Goal: Transaction & Acquisition: Book appointment/travel/reservation

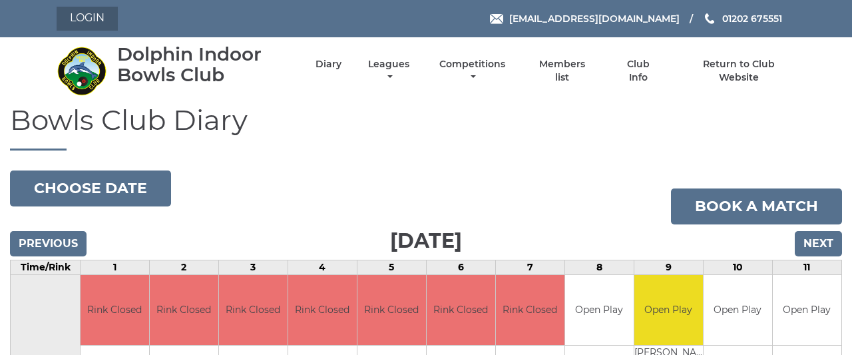
click at [95, 19] on link "Login" at bounding box center [87, 19] width 61 height 24
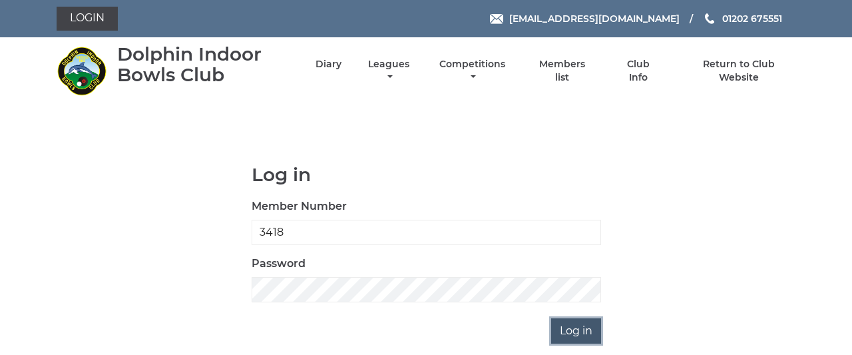
click at [580, 339] on input "Log in" at bounding box center [576, 330] width 50 height 25
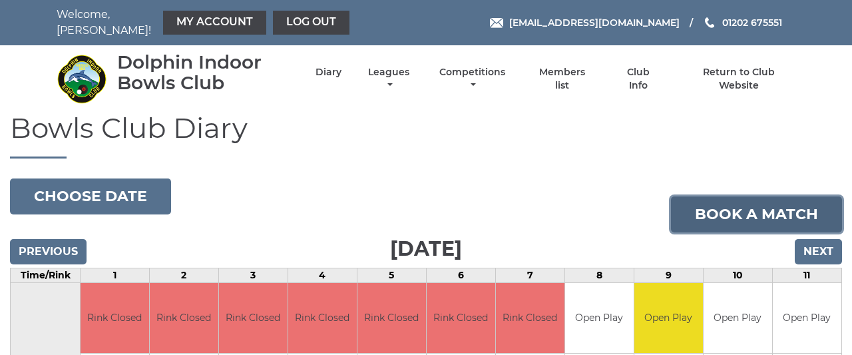
click at [709, 202] on link "Book a match" at bounding box center [756, 214] width 171 height 36
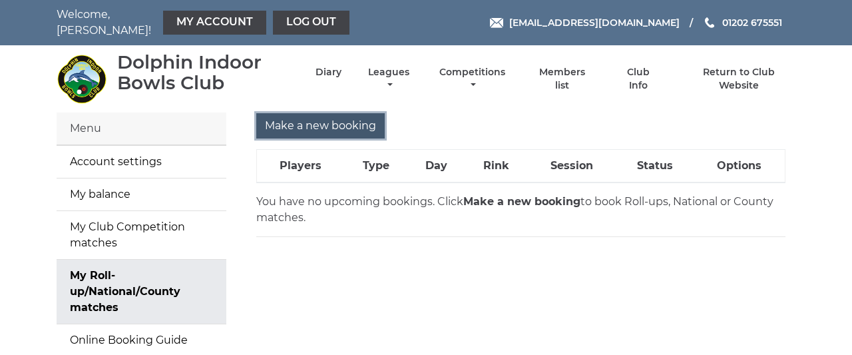
click at [349, 118] on input "Make a new booking" at bounding box center [320, 125] width 128 height 25
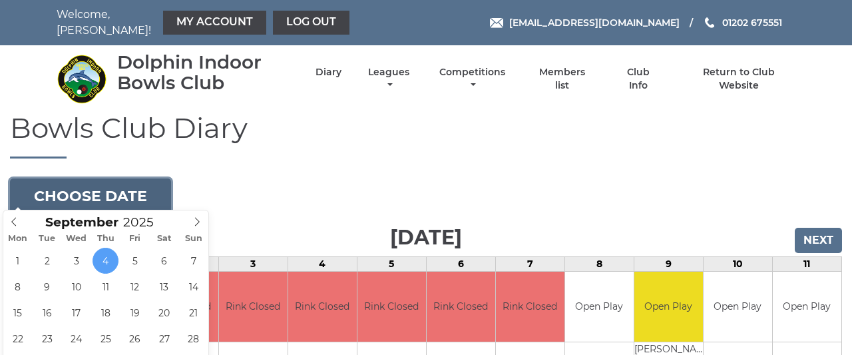
click at [131, 187] on button "Choose date" at bounding box center [90, 196] width 161 height 36
type input "2025-09-09"
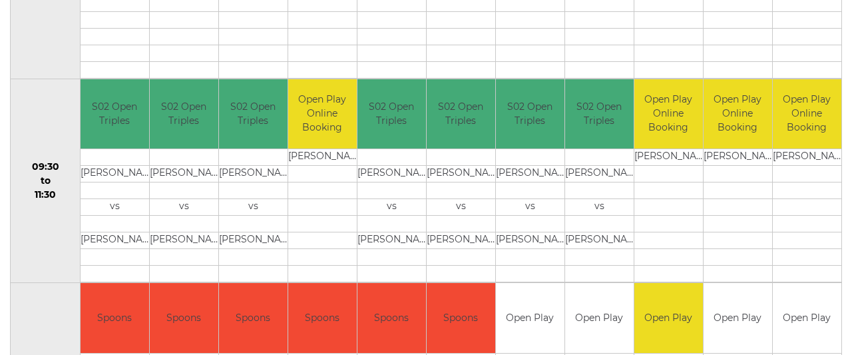
scroll to position [415, 0]
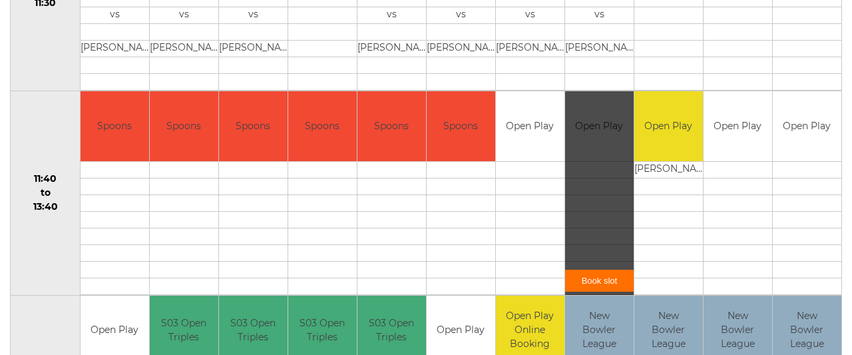
scroll to position [623, 0]
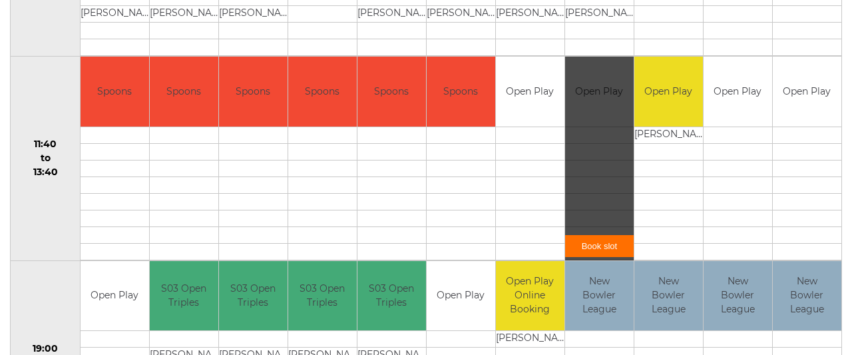
click at [600, 235] on link "Book slot" at bounding box center [599, 246] width 69 height 22
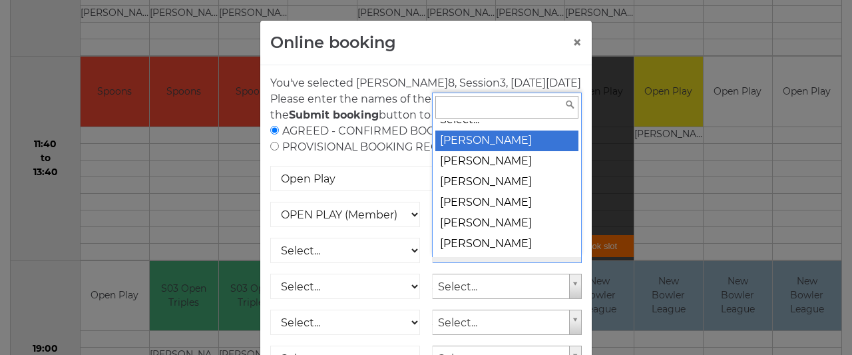
scroll to position [0, 0]
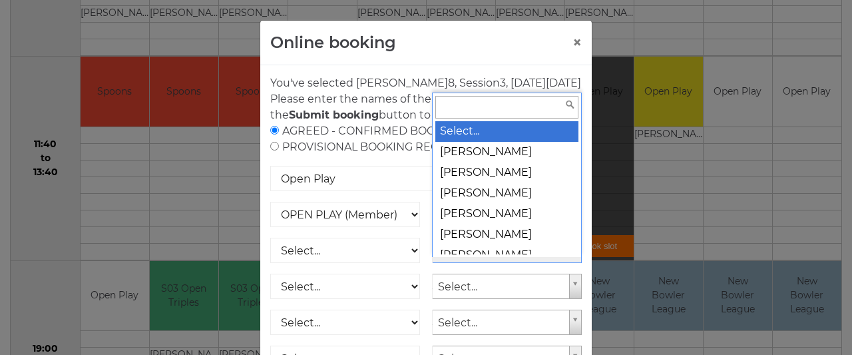
click at [473, 114] on input "text" at bounding box center [506, 107] width 143 height 23
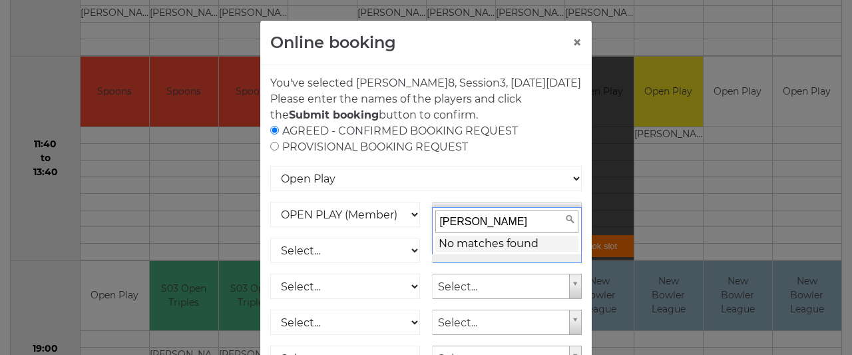
click at [452, 220] on input "Terry Lemon" at bounding box center [506, 221] width 143 height 23
click at [453, 222] on input "Terence Lemon" at bounding box center [506, 221] width 143 height 23
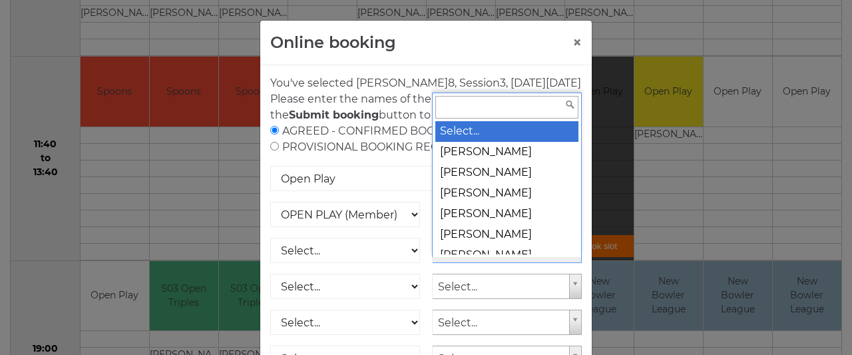
click at [500, 104] on input "text" at bounding box center [506, 107] width 143 height 23
type input "l"
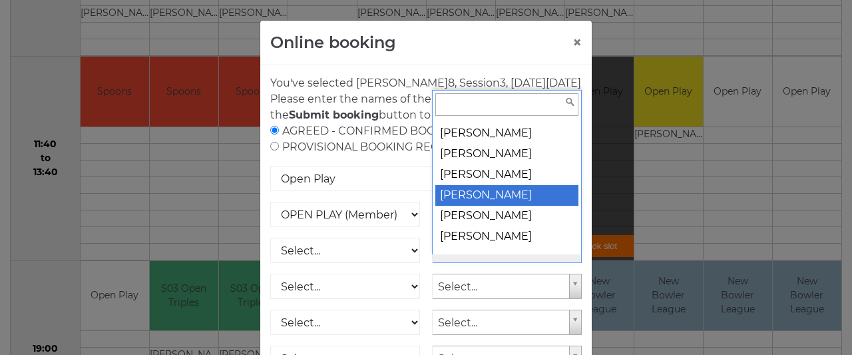
scroll to position [11095, 0]
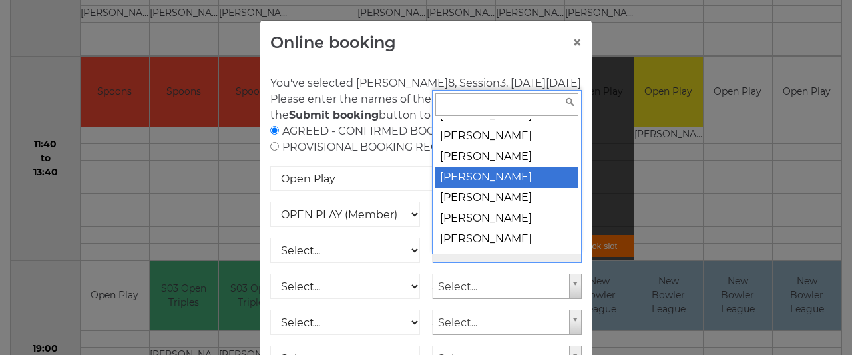
select select "1049"
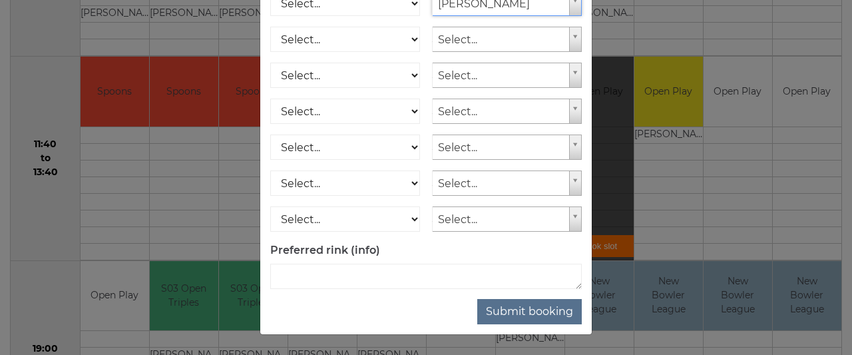
scroll to position [262, 0]
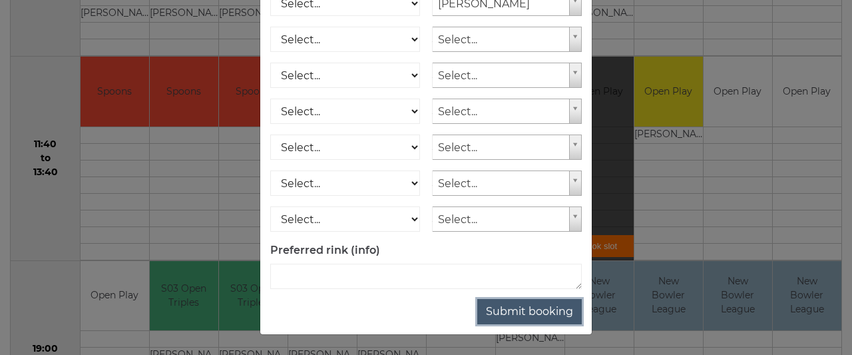
click at [539, 309] on button "Submit booking" at bounding box center [529, 311] width 104 height 25
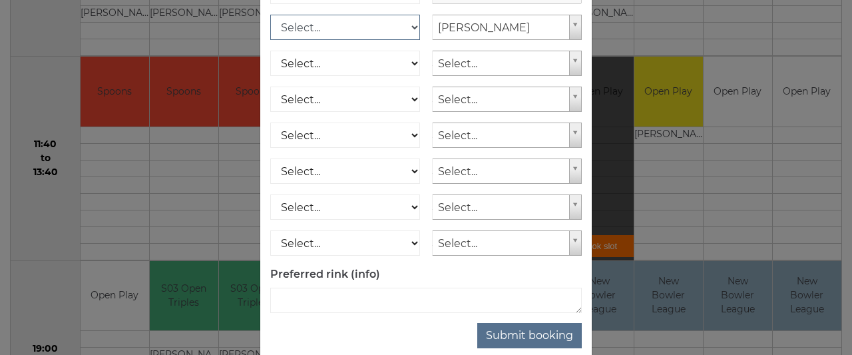
scroll to position [184, 0]
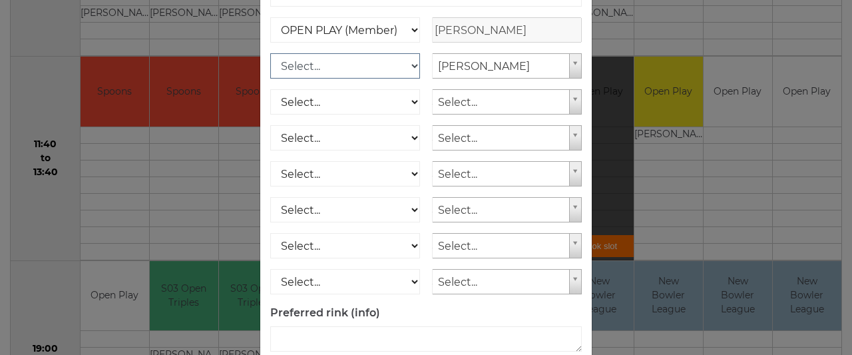
click at [270, 53] on select "Select... OPEN PLAY (Member) OPEN PLAY (Visitor) SPOONS (Member) SPOONS (Visito…" at bounding box center [345, 65] width 150 height 25
select select "1_12"
click option "OPEN PLAY (Member)" at bounding box center [0, 0] width 0 height 0
click at [270, 89] on select "Select... OPEN PLAY (Member) OPEN PLAY (Visitor) SPOONS (Member) SPOONS (Visito…" at bounding box center [345, 101] width 150 height 25
click at [413, 114] on select "Select... OPEN PLAY (Member) OPEN PLAY (Visitor) SPOONS (Member) SPOONS (Visito…" at bounding box center [345, 101] width 150 height 25
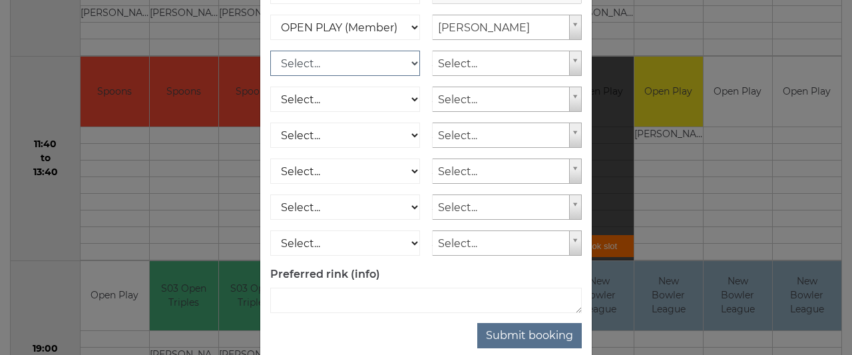
scroll to position [262, 0]
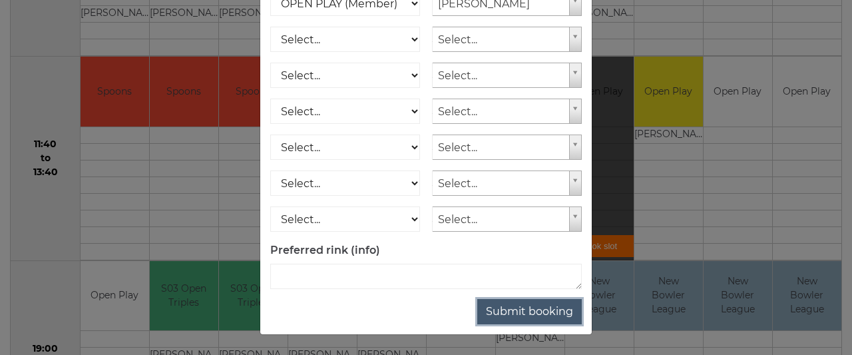
click at [523, 308] on button "Submit booking" at bounding box center [529, 311] width 104 height 25
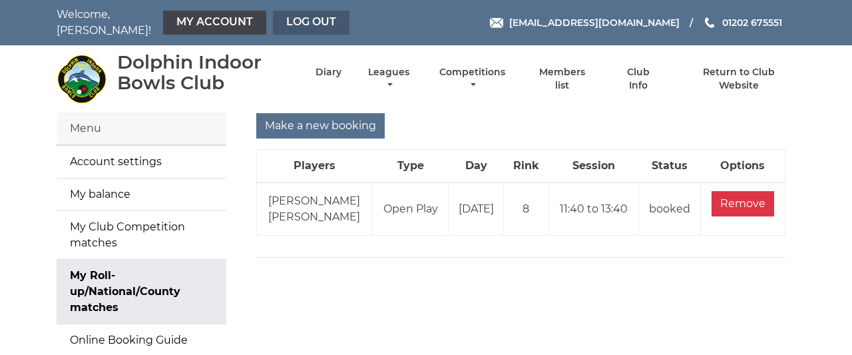
click at [293, 13] on link "Log out" at bounding box center [311, 23] width 77 height 24
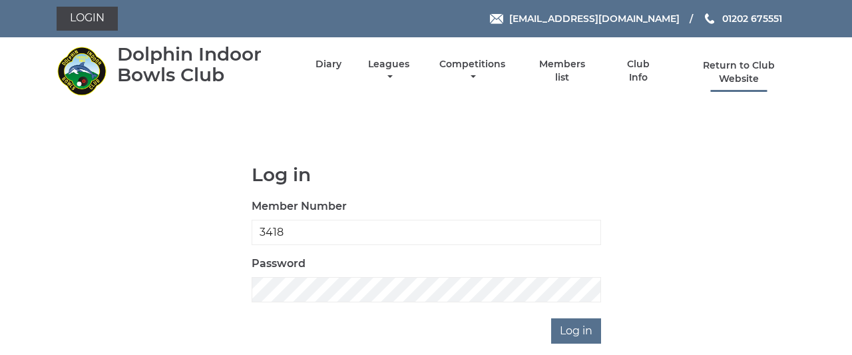
click at [750, 69] on link "Return to Club Website" at bounding box center [739, 72] width 112 height 26
